Goal: Task Accomplishment & Management: Manage account settings

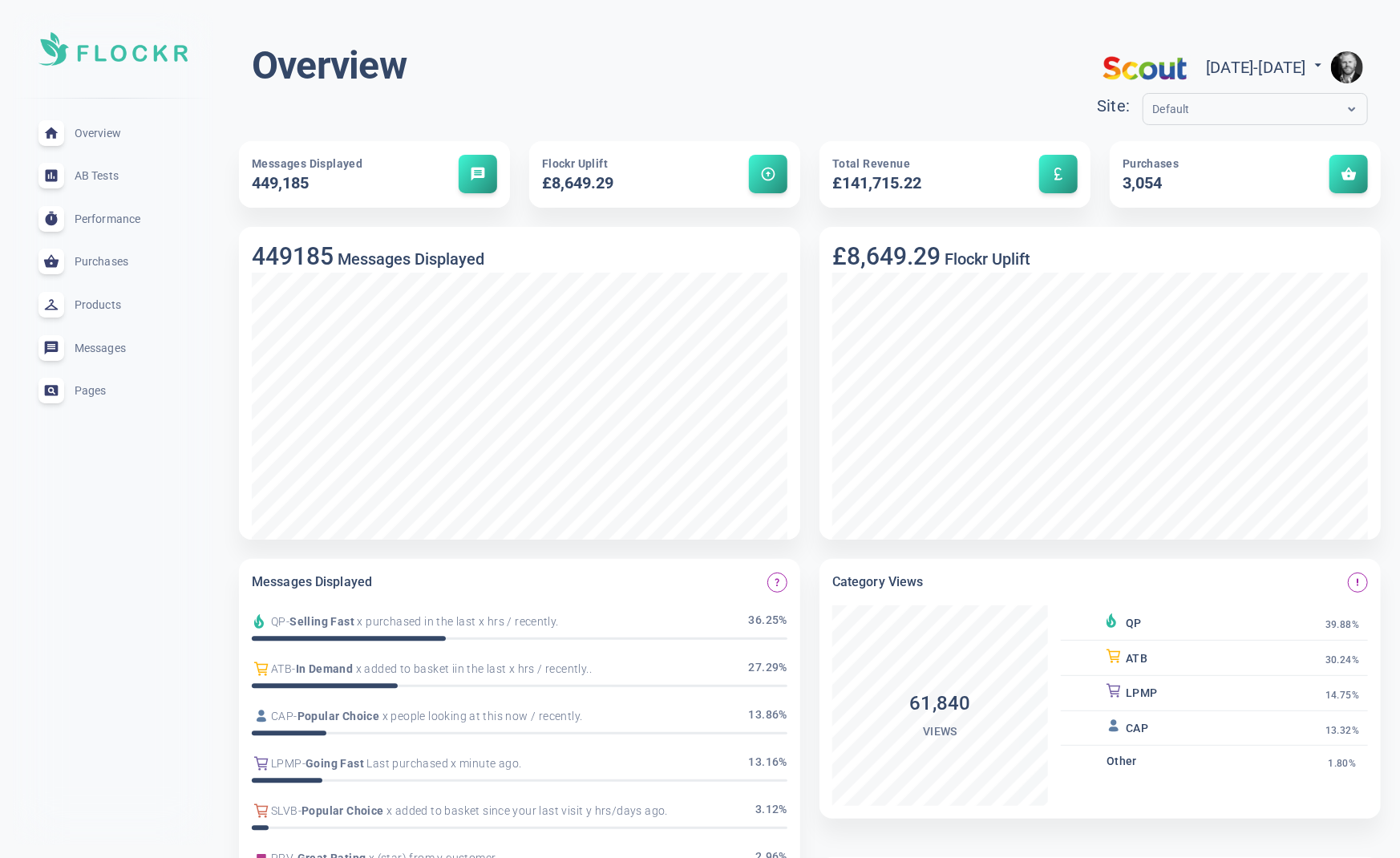
click at [1345, 63] on img "button" at bounding box center [1347, 67] width 32 height 32
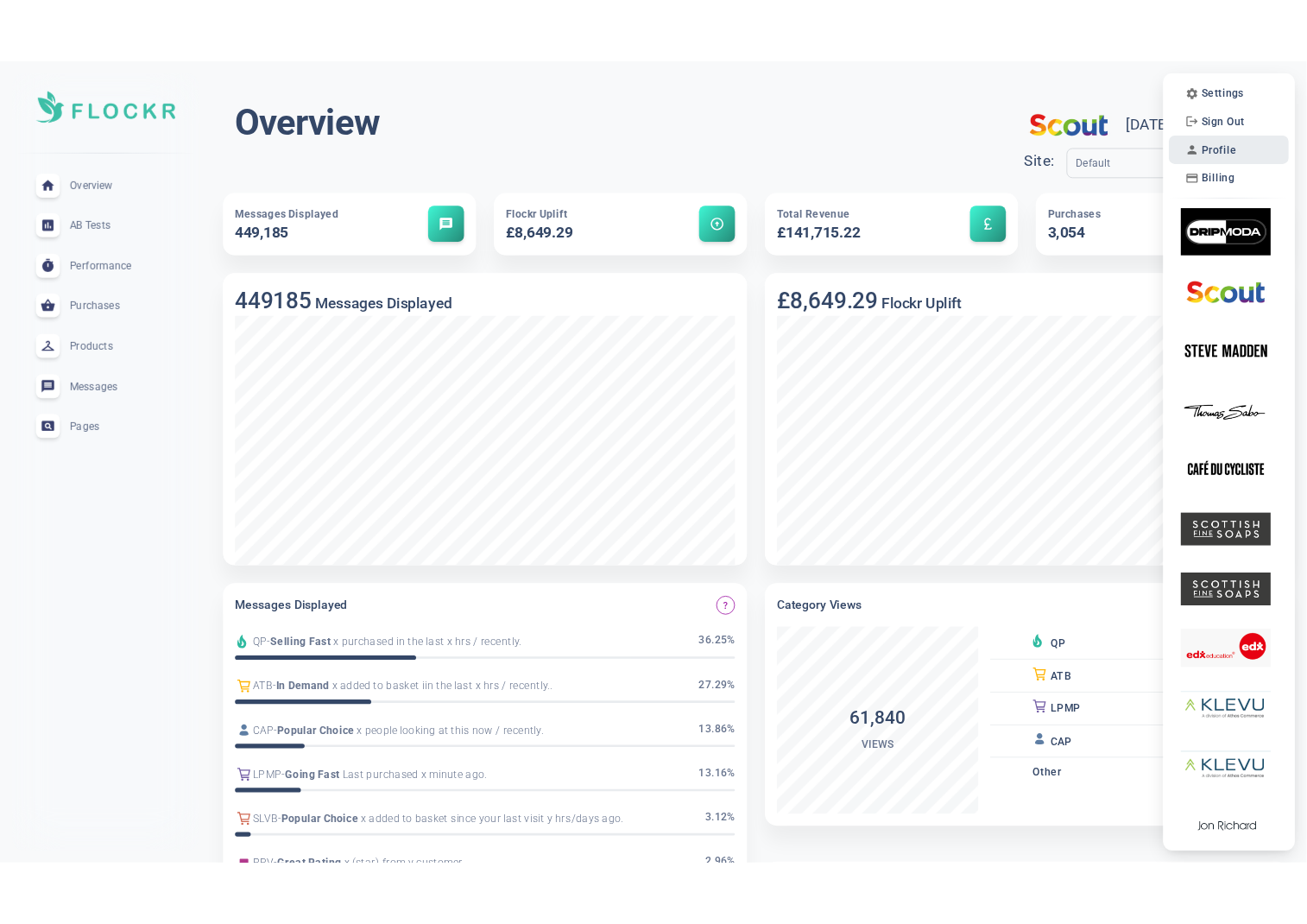
scroll to position [7, 0]
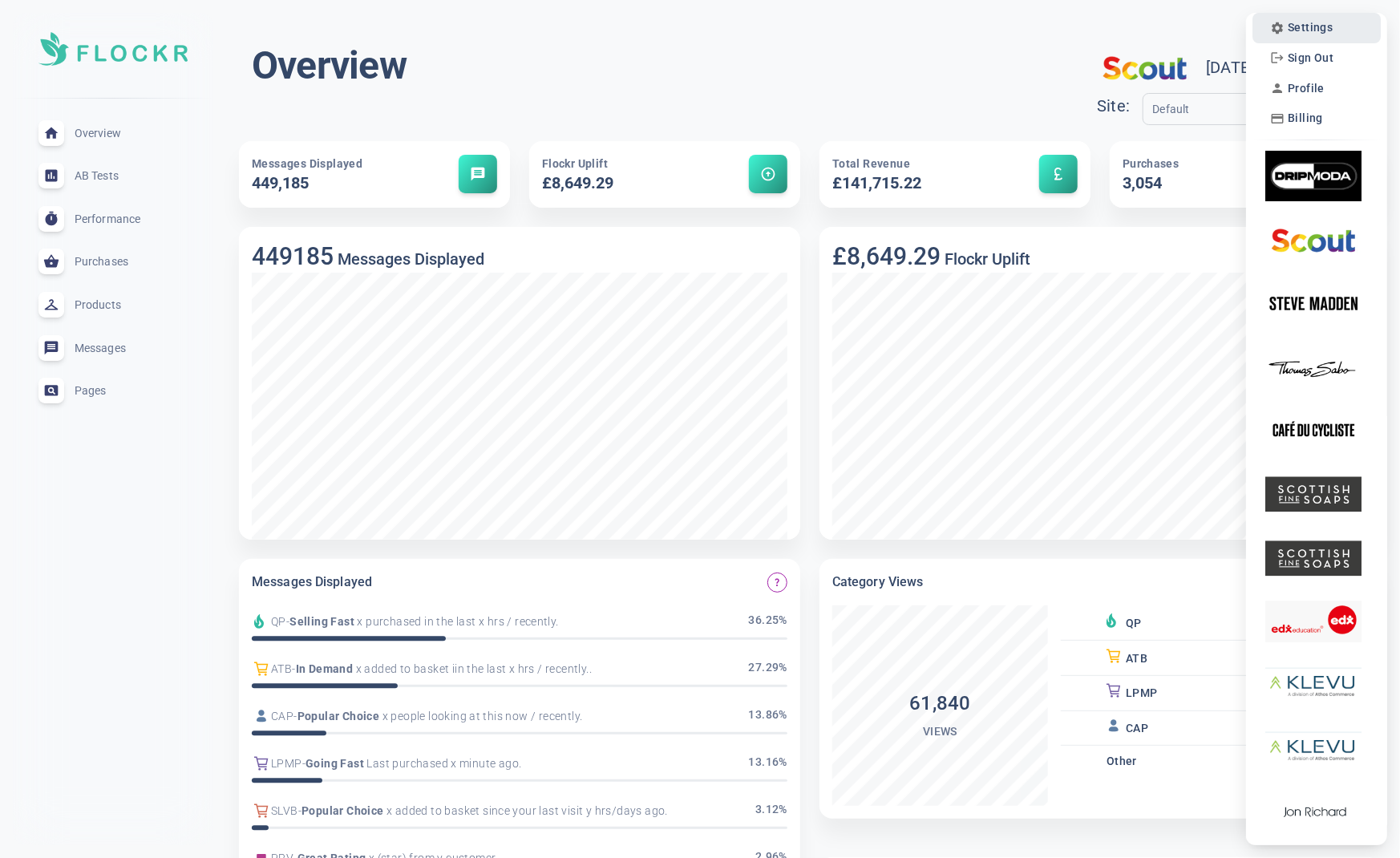
click at [1313, 30] on span "Settings" at bounding box center [1310, 27] width 45 height 13
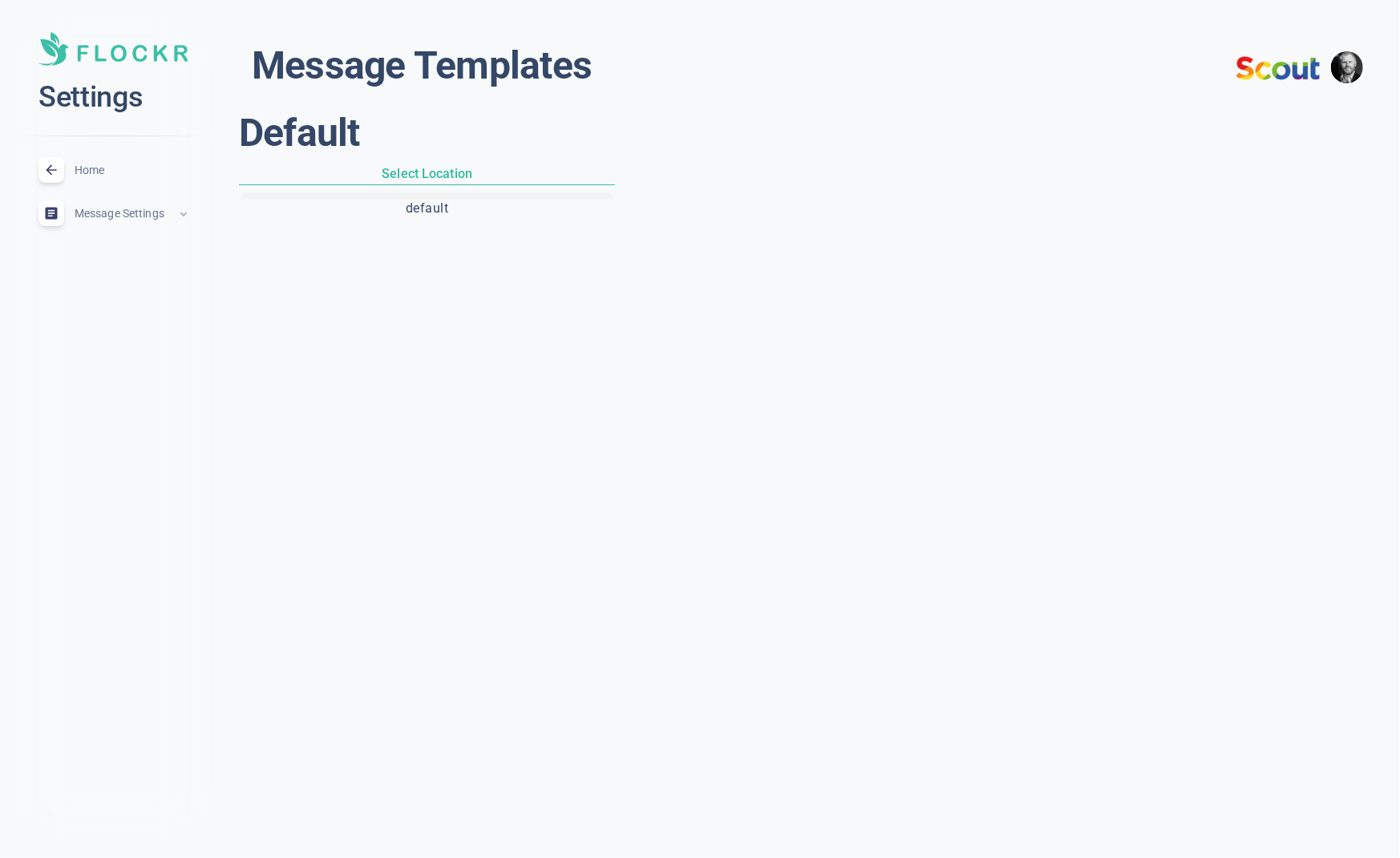
click at [395, 206] on button "default" at bounding box center [427, 208] width 370 height 27
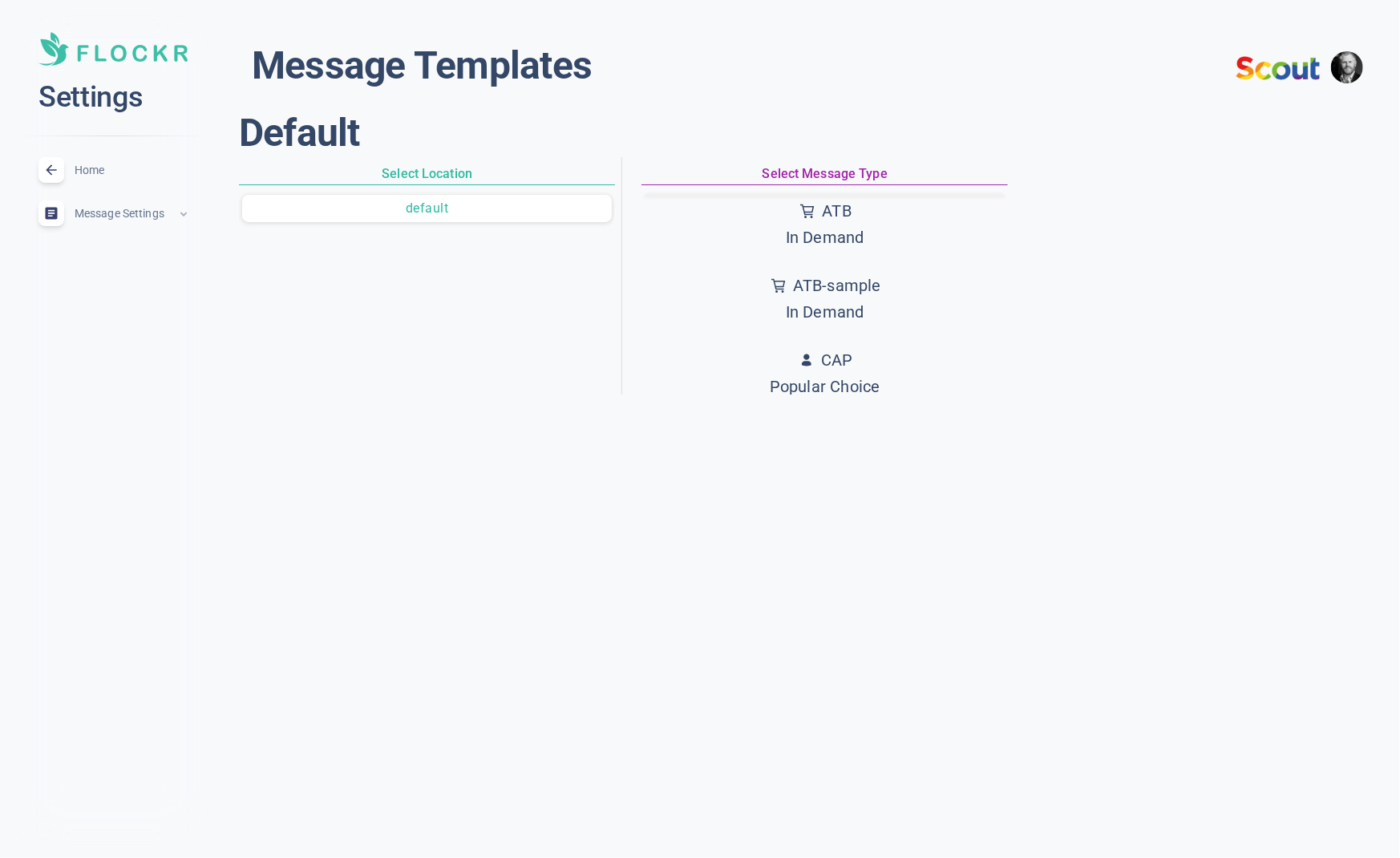
click at [807, 213] on icon "basic tabs example" at bounding box center [807, 211] width 14 height 14
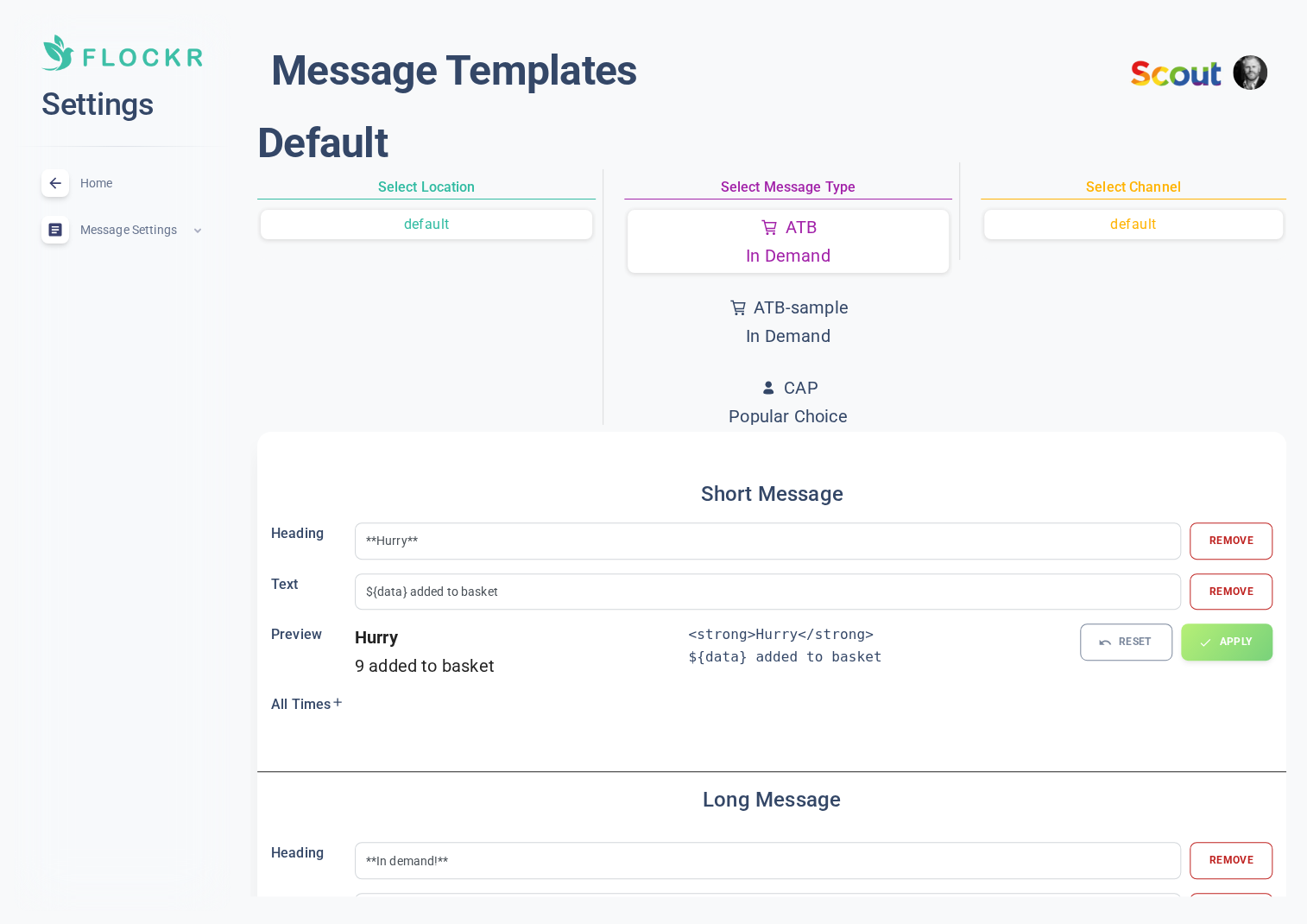
click at [131, 229] on span "Message Settings" at bounding box center [136, 229] width 111 height 0
click at [118, 269] on span "Constants" at bounding box center [141, 269] width 121 height 20
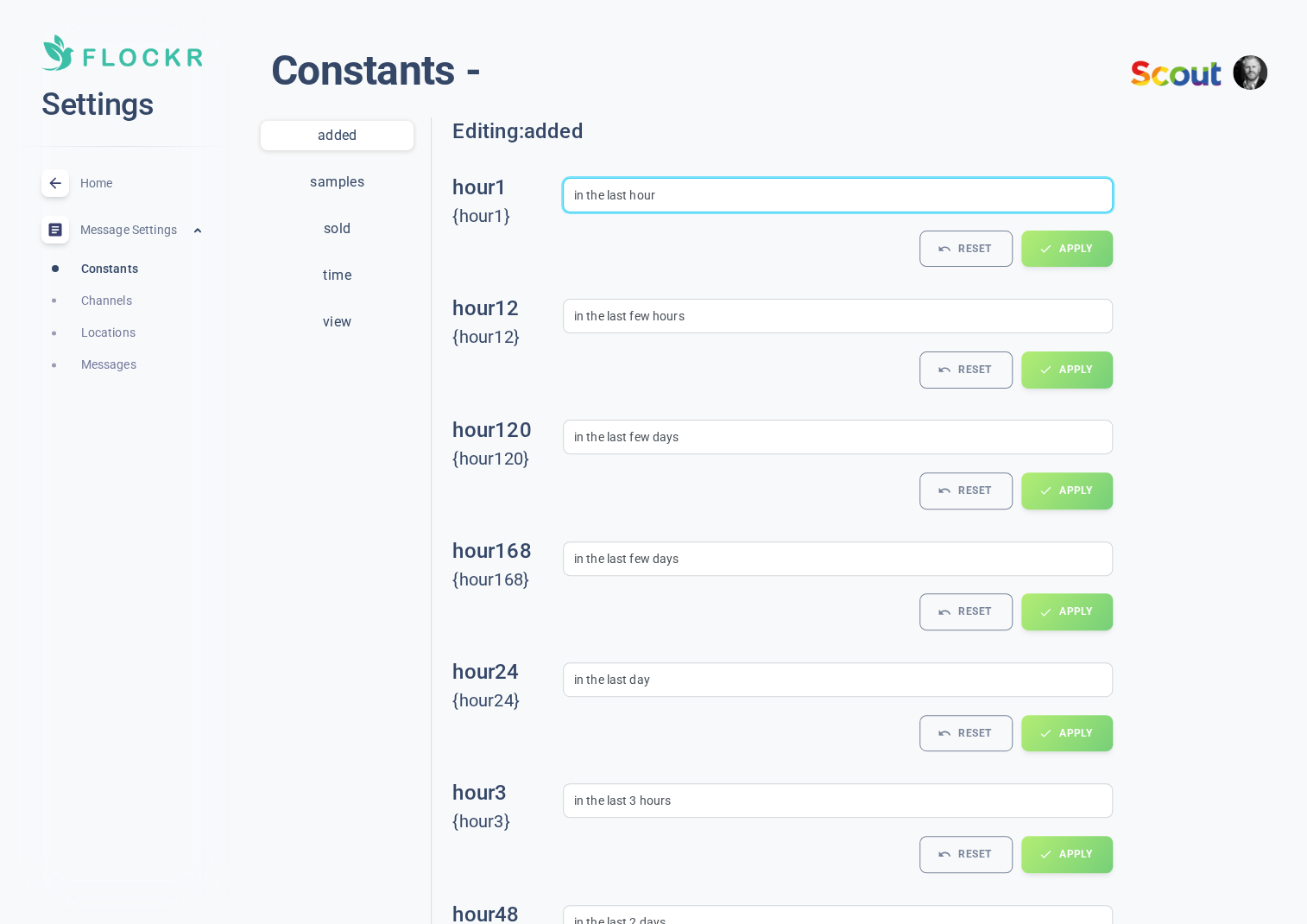
click at [614, 189] on input "in the last hour" at bounding box center [837, 195] width 528 height 19
click at [119, 297] on span "Channels" at bounding box center [141, 301] width 121 height 20
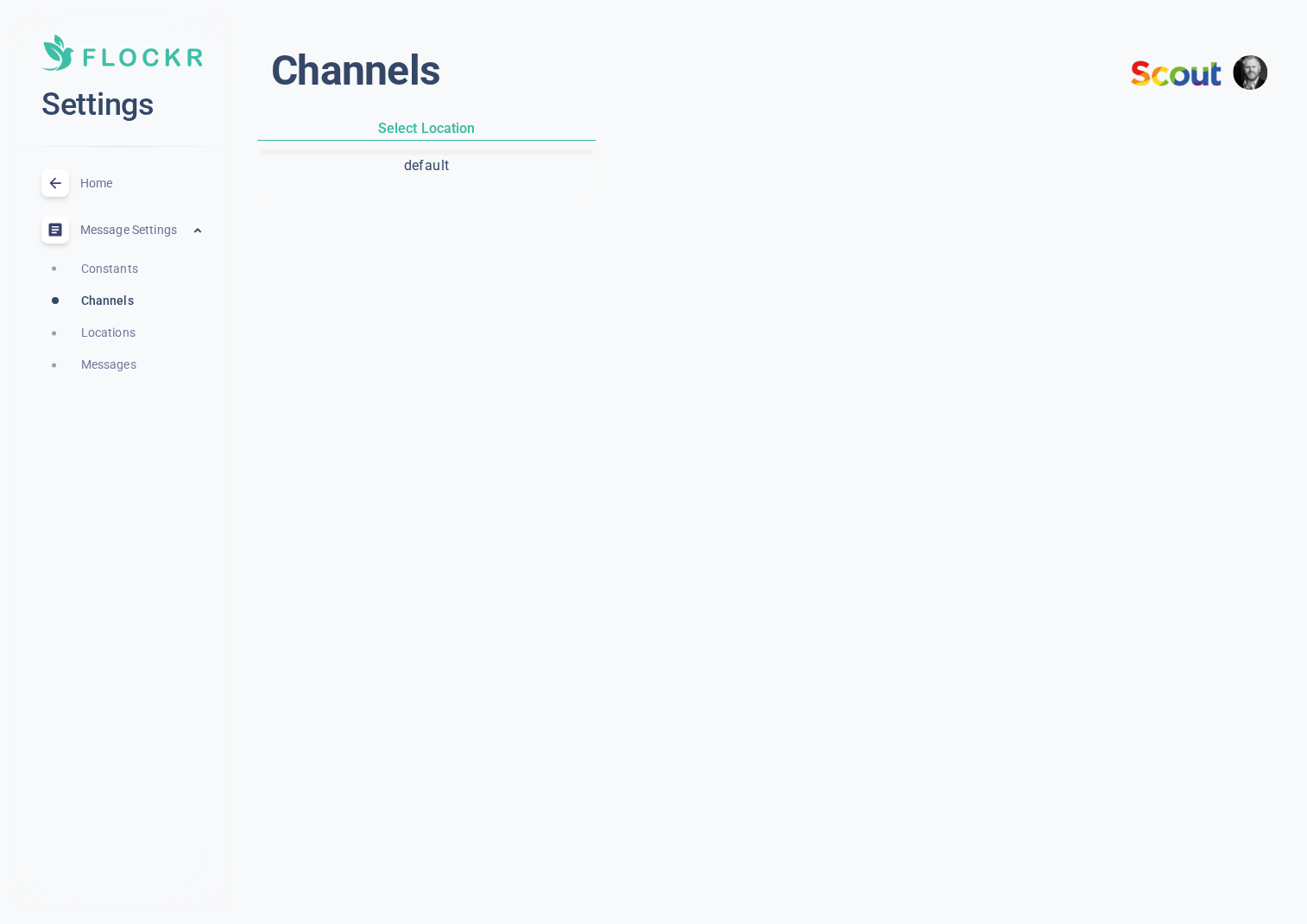
click at [461, 159] on button "default" at bounding box center [426, 165] width 331 height 29
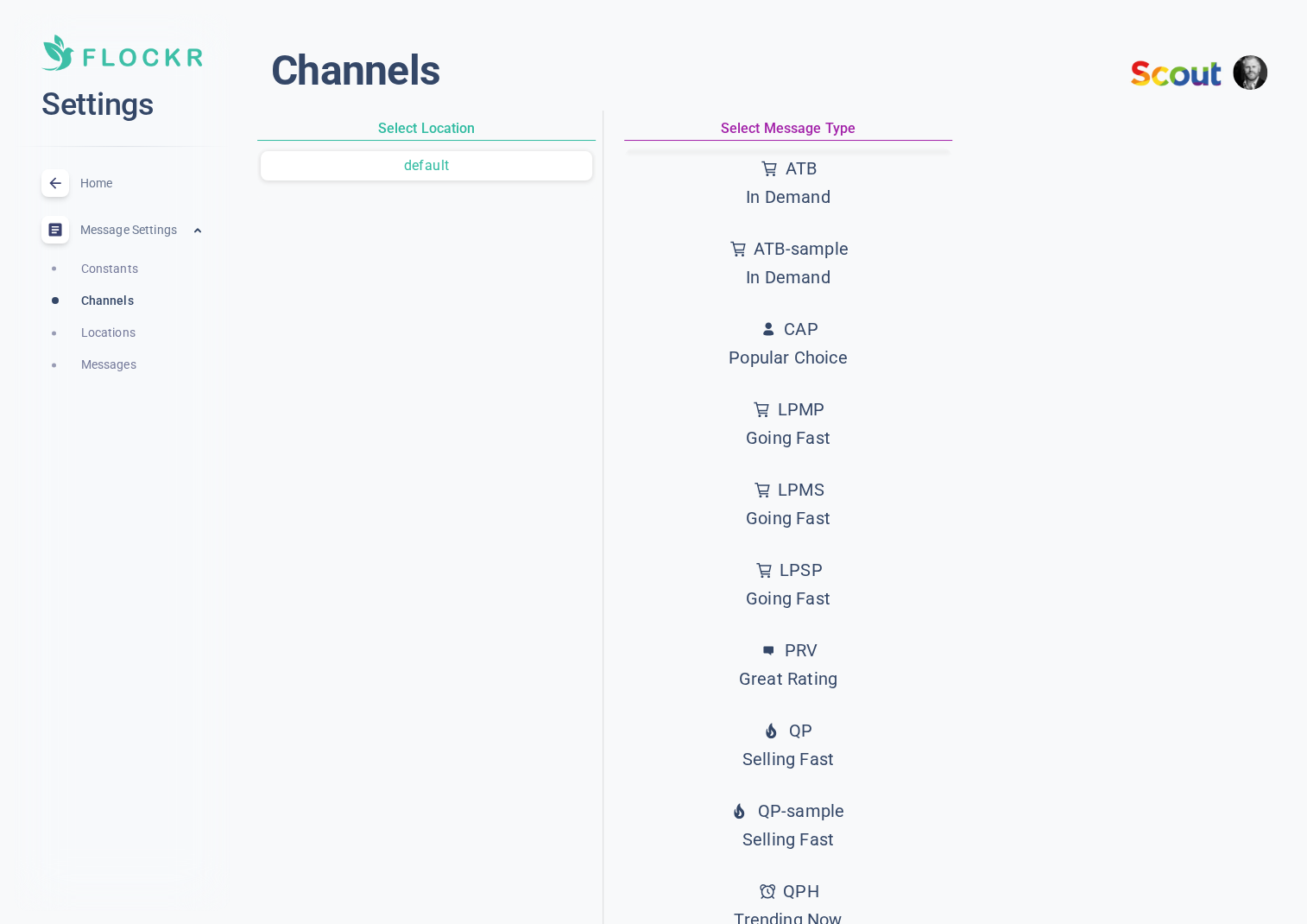
click at [736, 173] on button "ATB In [GEOGRAPHIC_DATA]" at bounding box center [788, 182] width 321 height 63
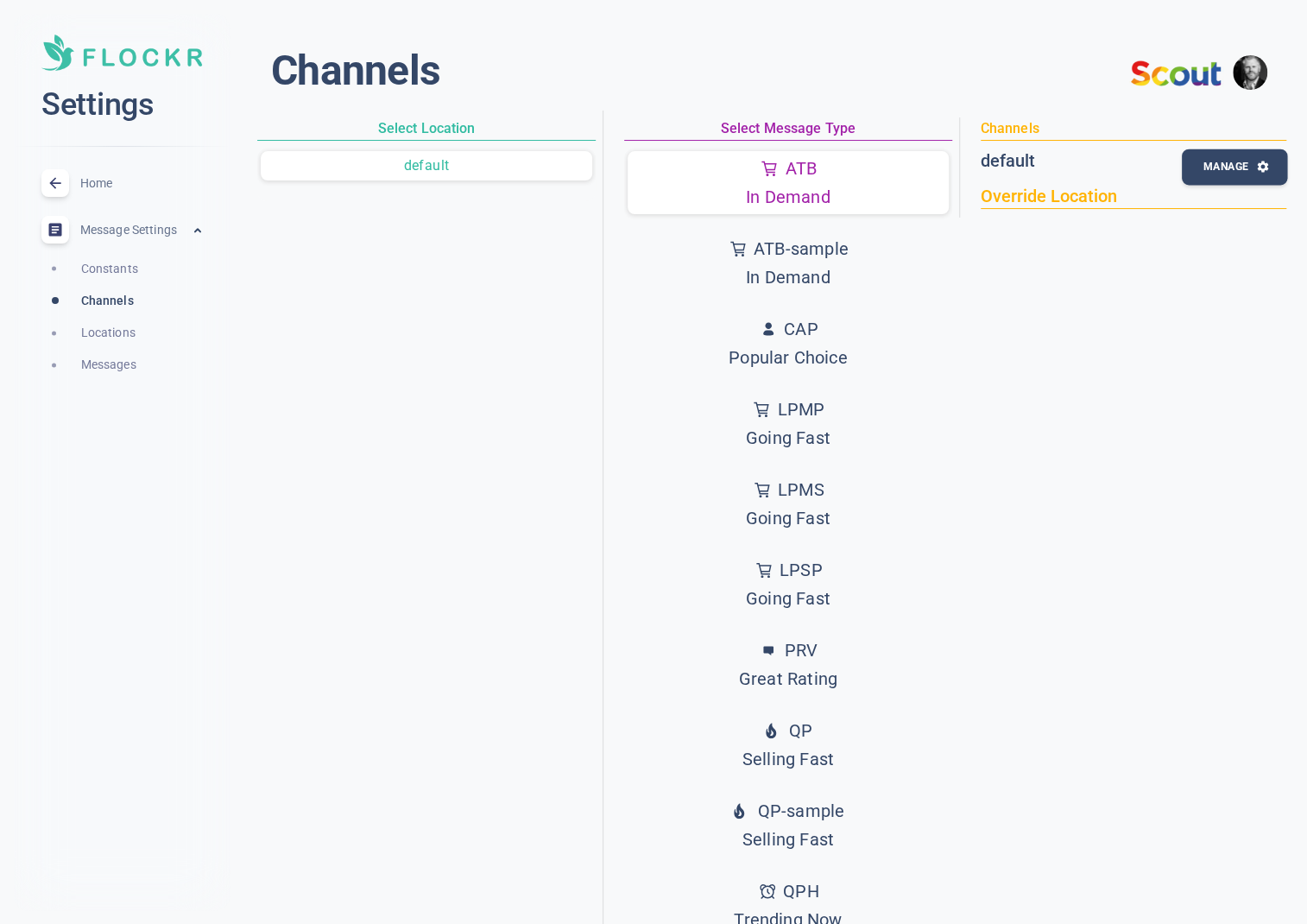
click at [1220, 156] on button "Manage" at bounding box center [1235, 167] width 105 height 37
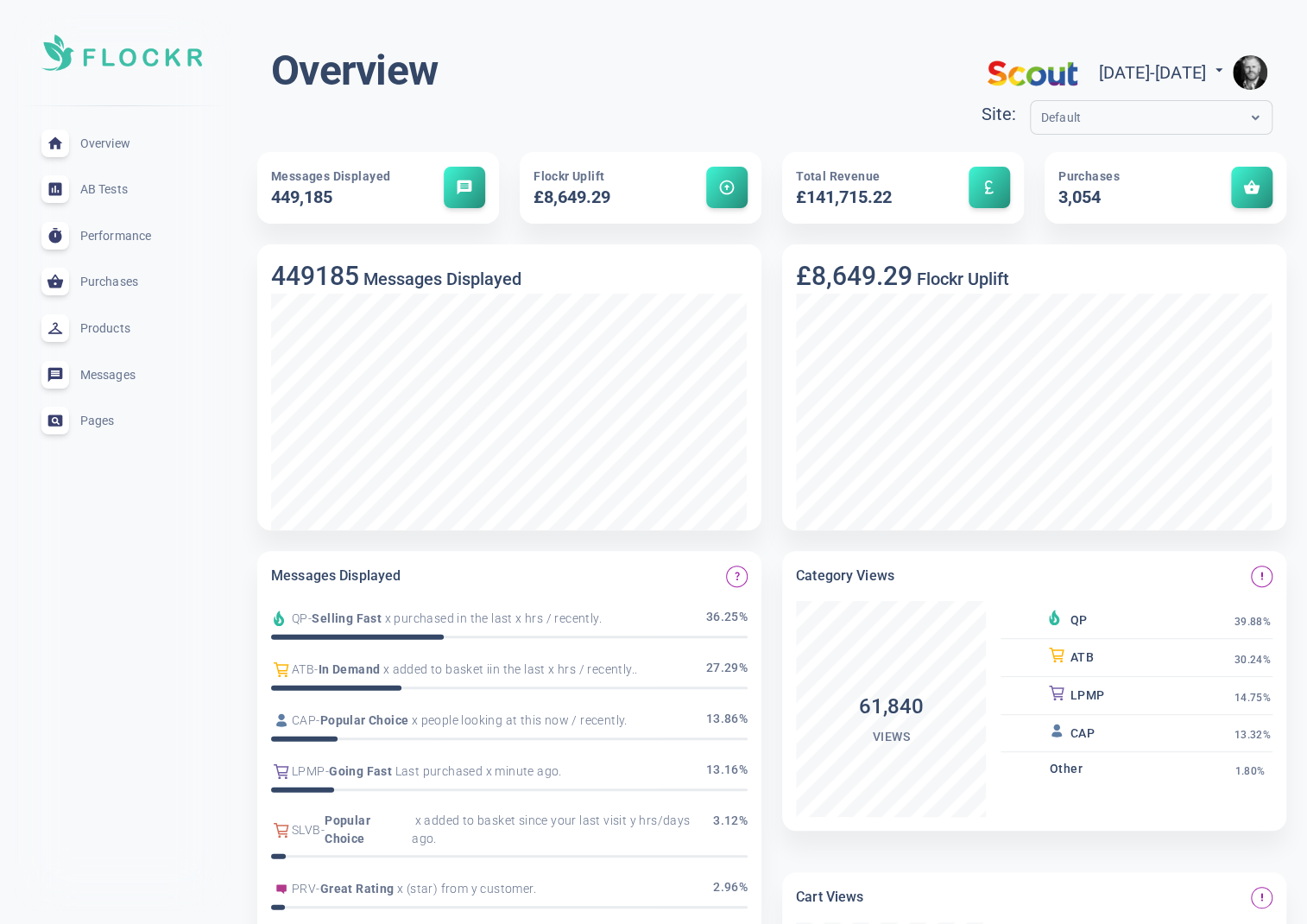
click at [1068, 119] on div "Default" at bounding box center [1135, 118] width 208 height 20
click at [1076, 117] on div "Default" at bounding box center [1135, 118] width 208 height 20
